Goal: Use online tool/utility: Use online tool/utility

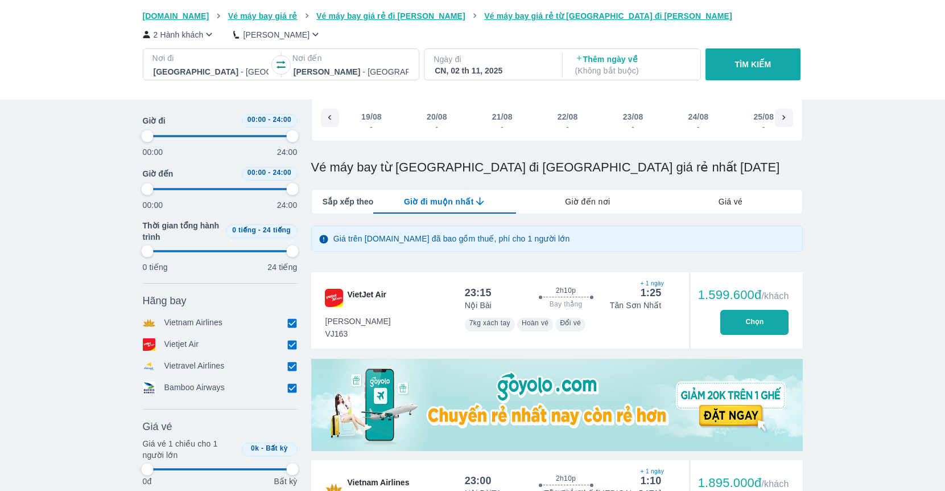
scroll to position [0, 4903]
type input "97.9166666666667"
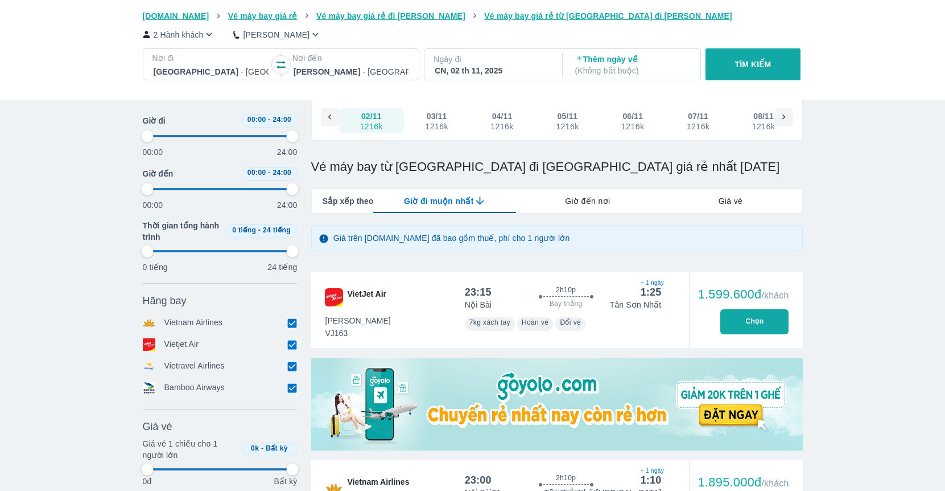
type input "97.9166666666667"
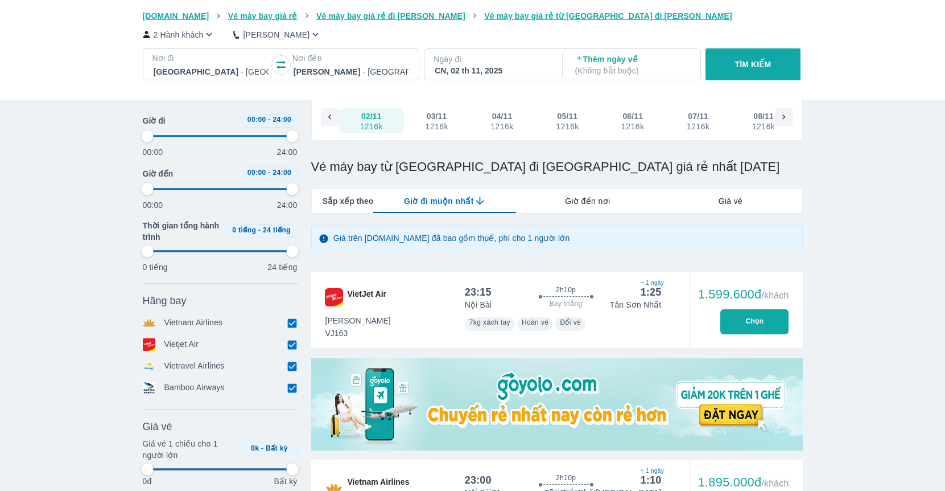
type input "97.9166666666667"
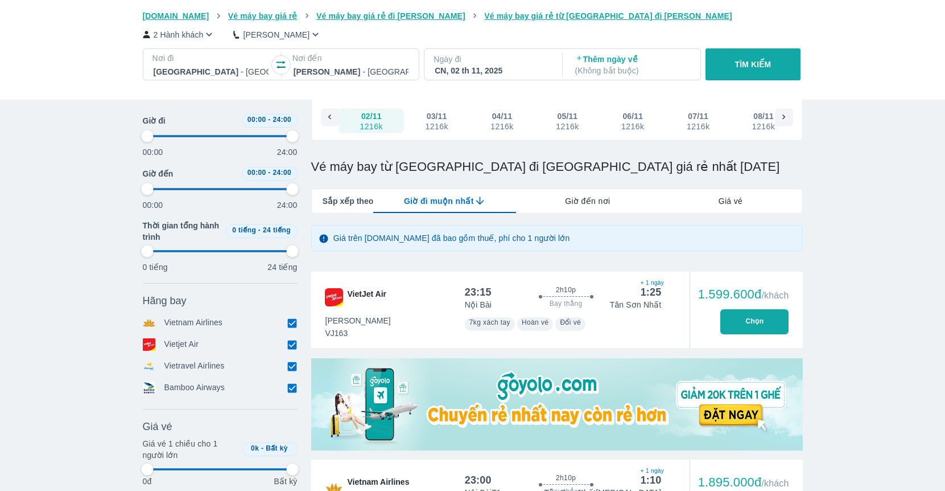
type input "97.9166666666667"
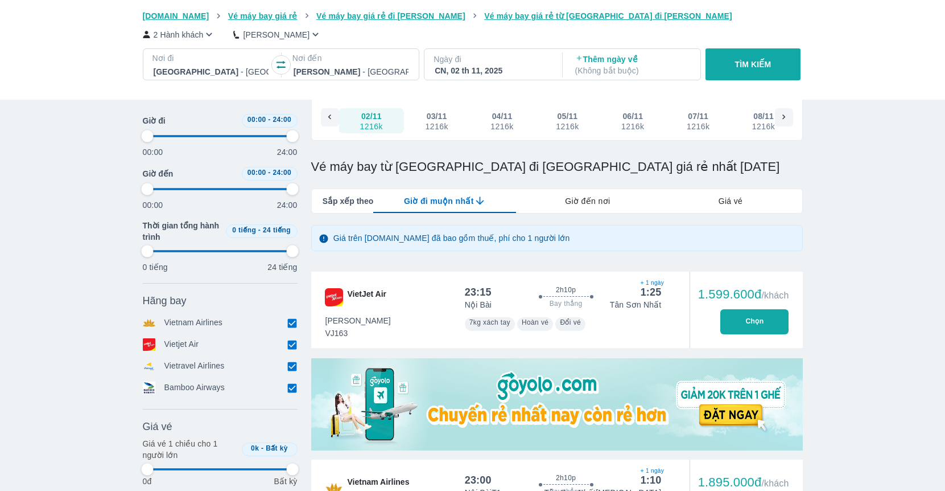
type input "97.9166666666667"
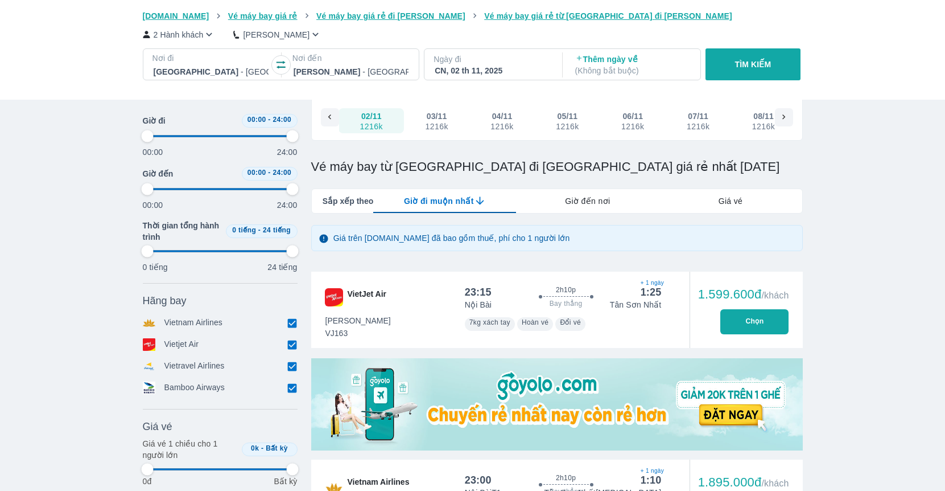
type input "97.9166666666667"
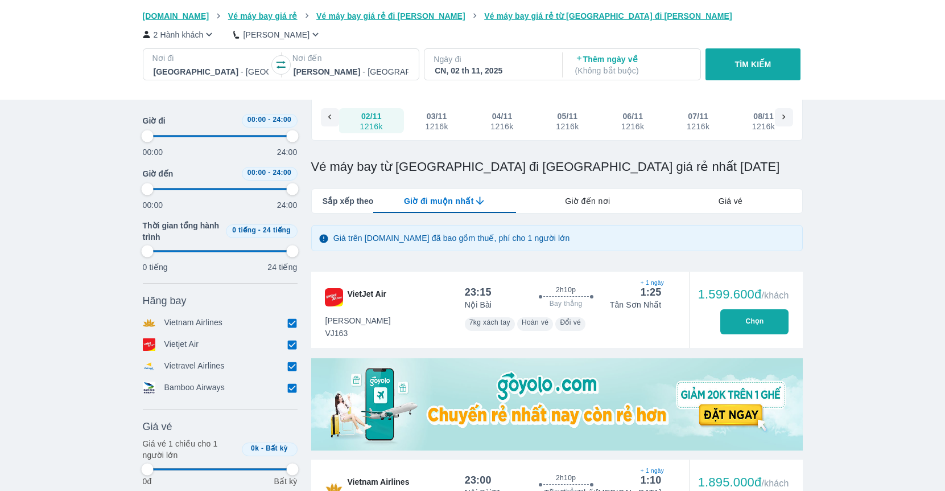
type input "97.9166666666667"
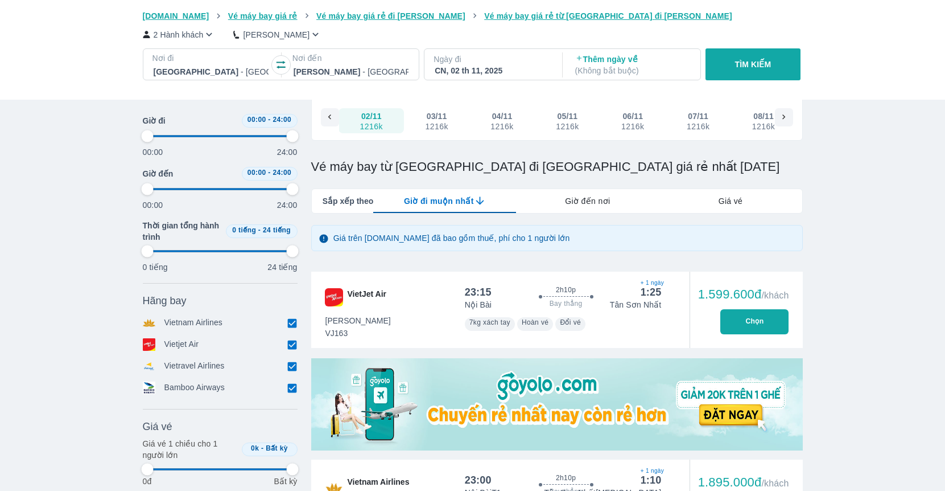
type input "97.9166666666667"
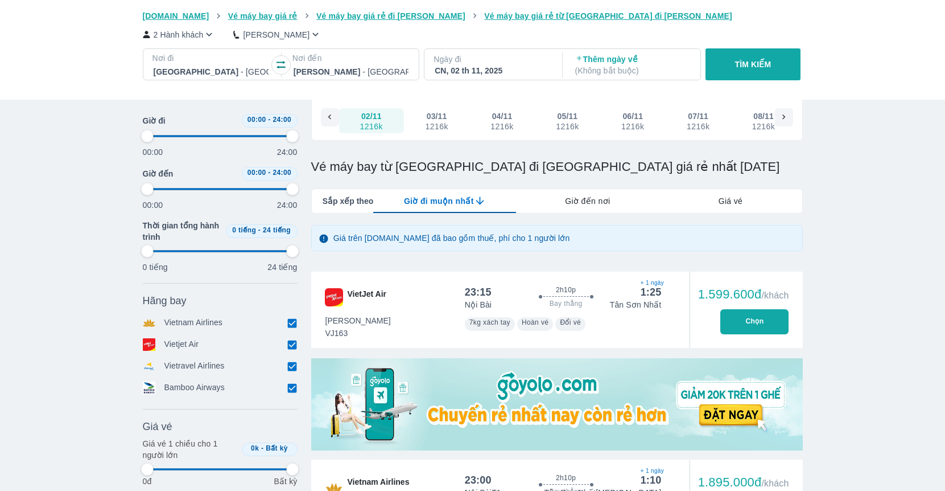
type input "97.9166666666667"
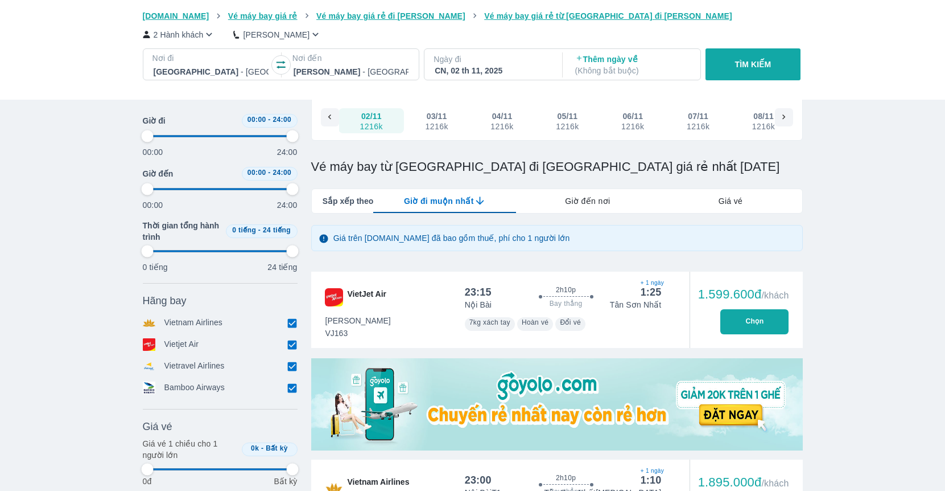
type input "97.9166666666667"
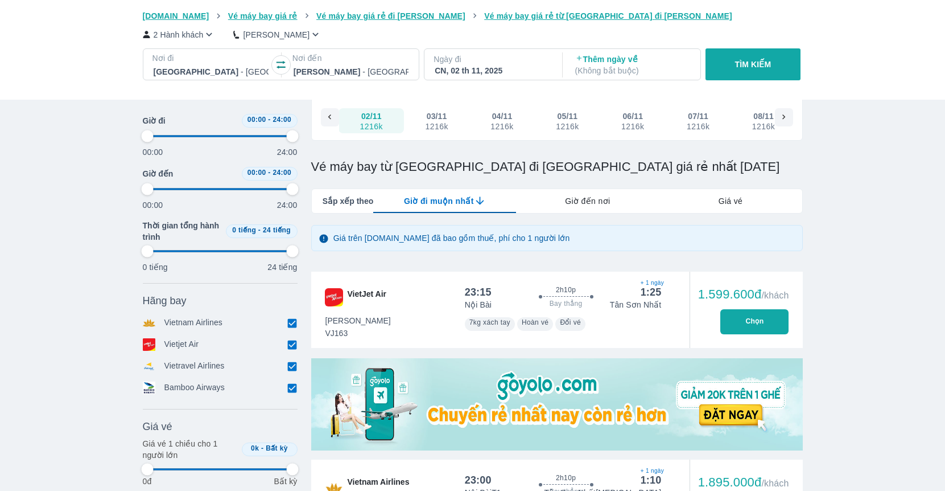
type input "97.9166666666667"
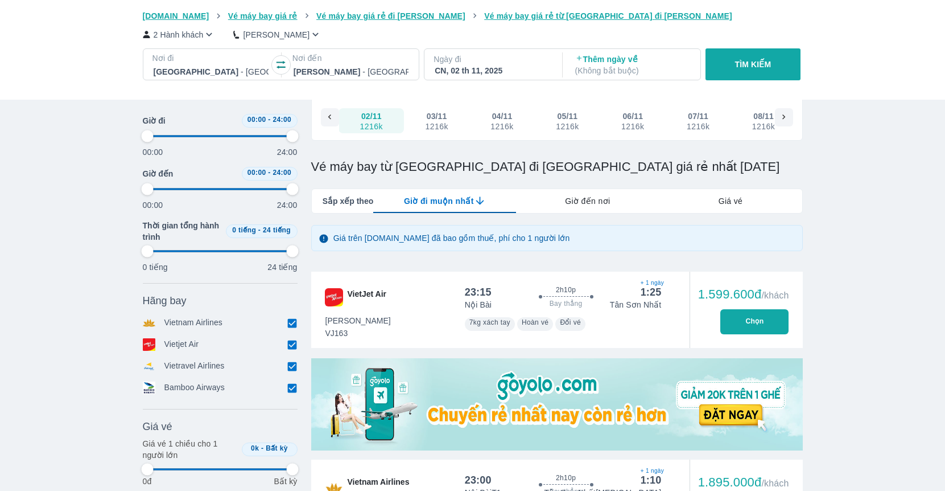
type input "97.9166666666667"
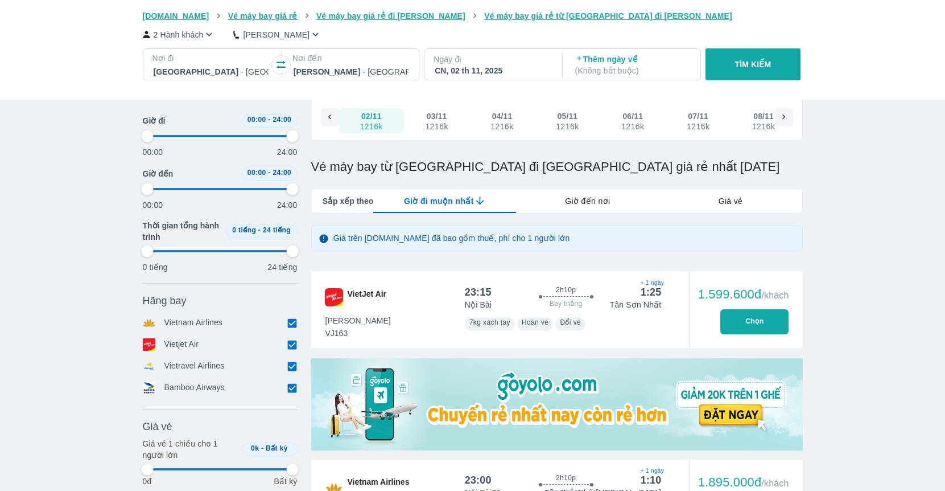
type input "97.9166666666667"
